Goal: Find specific page/section: Find specific page/section

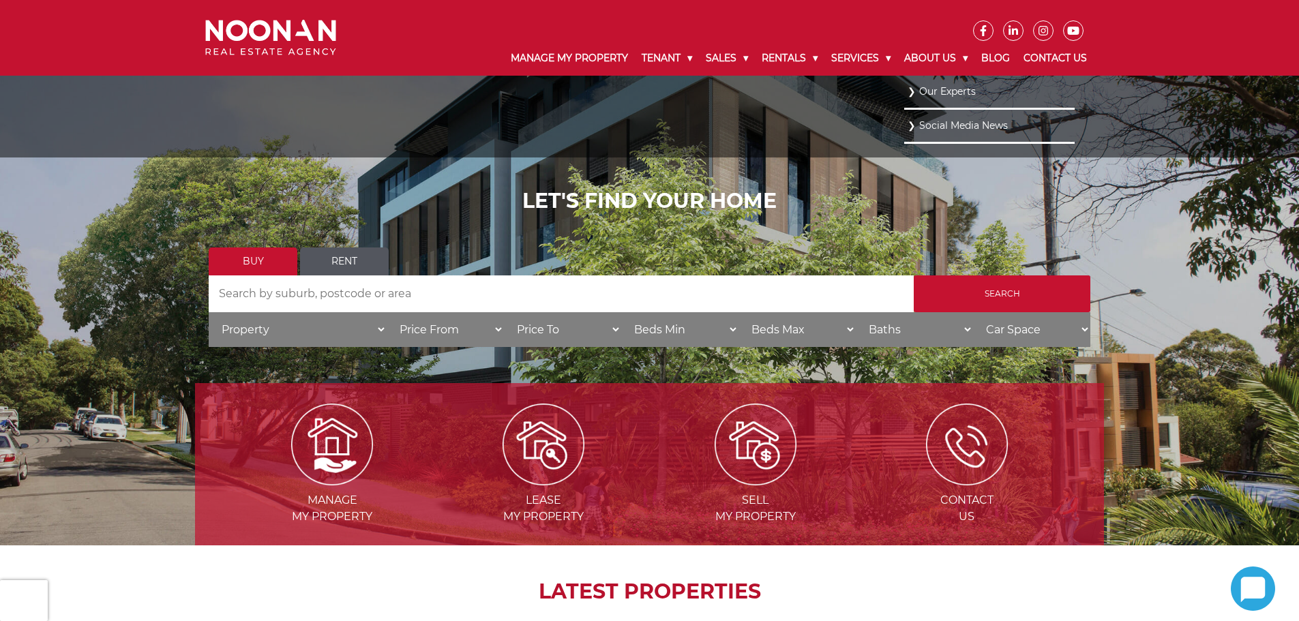
click at [934, 88] on link "Our Experts" at bounding box center [990, 92] width 164 height 18
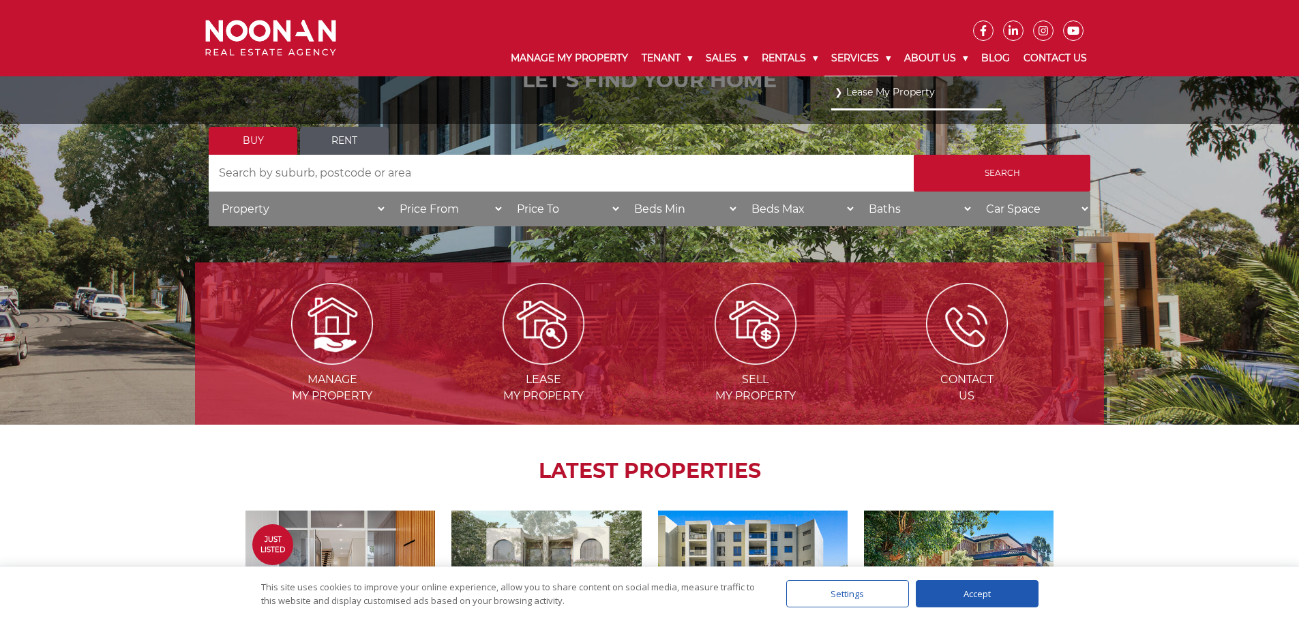
scroll to position [136, 0]
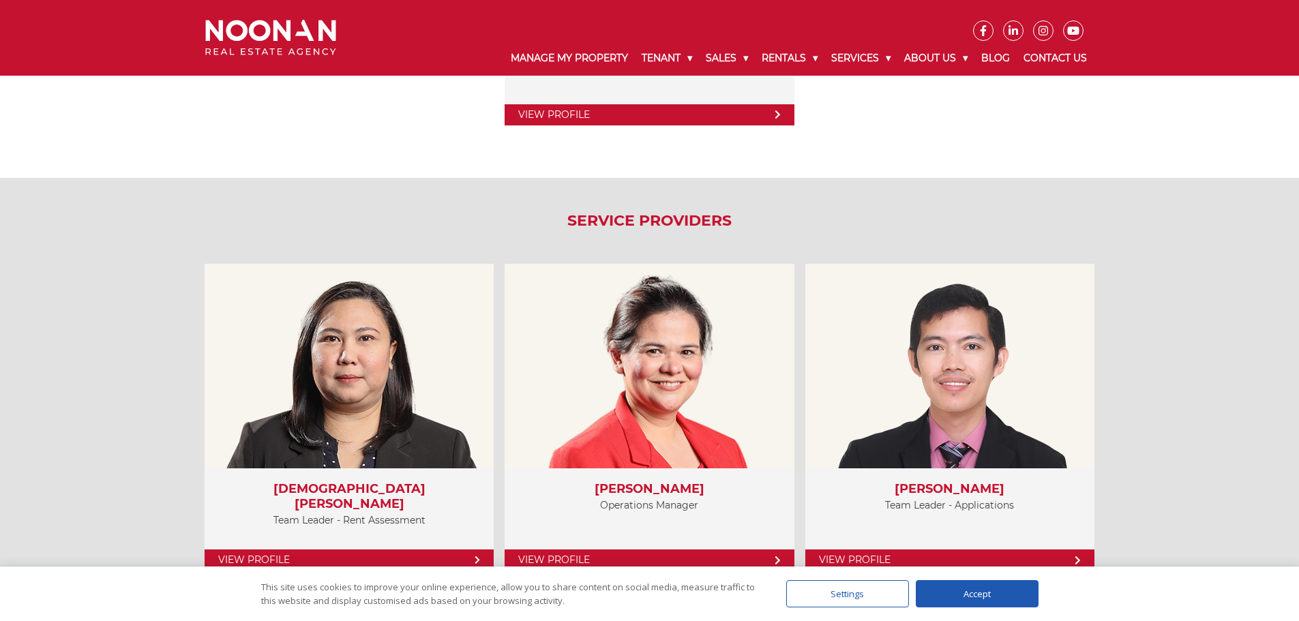
scroll to position [2932, 0]
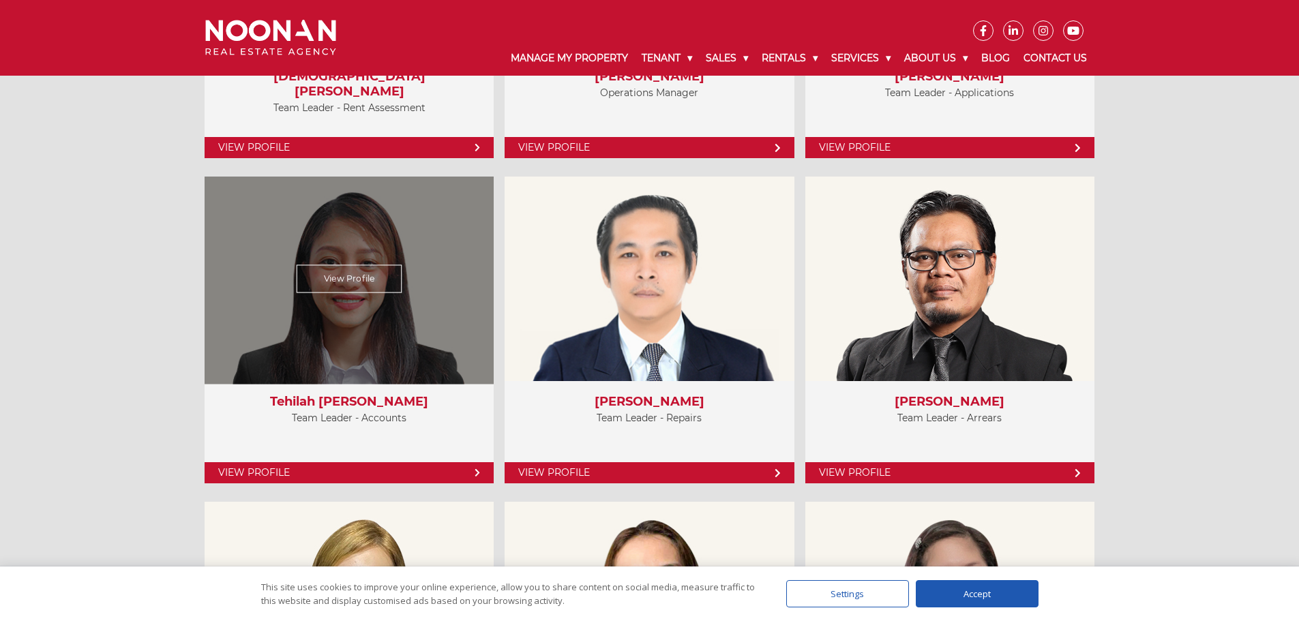
scroll to position [3409, 0]
